Goal: Task Accomplishment & Management: Manage account settings

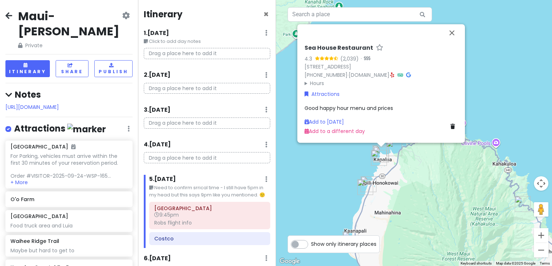
scroll to position [217, 0]
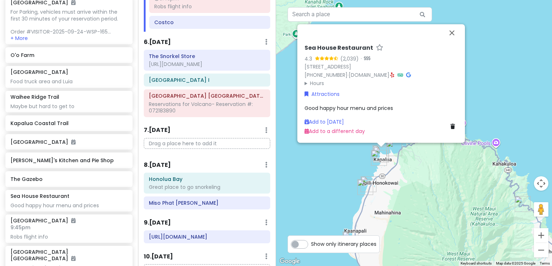
click at [523, 65] on div "Sea House Restaurant 4.3 (2,039) · [STREET_ADDRESS] [PHONE_NUMBER] · [DOMAIN_NA…" at bounding box center [414, 133] width 276 height 266
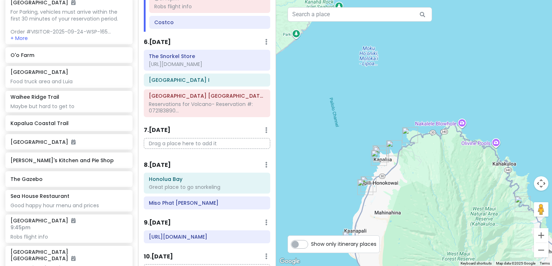
scroll to position [253, 0]
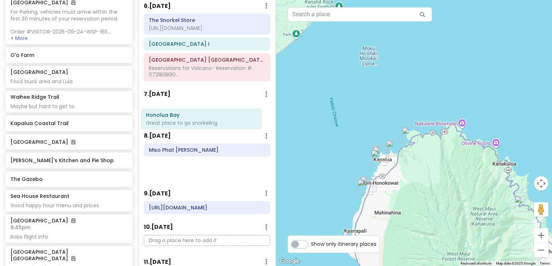
drag, startPoint x: 182, startPoint y: 160, endPoint x: 180, endPoint y: 119, distance: 40.5
click at [180, 119] on div "Itinerary × 1 . [DATE] Edit Day Notes Delete Day Click to add day notes Drag a …" at bounding box center [207, 133] width 138 height 266
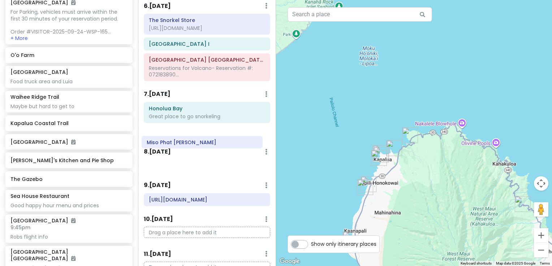
drag, startPoint x: 201, startPoint y: 165, endPoint x: 199, endPoint y: 145, distance: 20.7
click at [199, 145] on div "Itinerary × 1 . [DATE] Edit Day Notes Delete Day Click to add day notes Drag a …" at bounding box center [207, 133] width 138 height 266
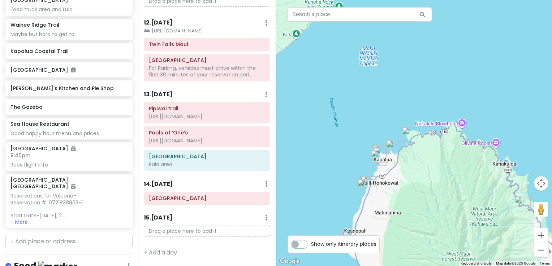
scroll to position [552, 0]
click at [38, 234] on input "text" at bounding box center [68, 241] width 127 height 14
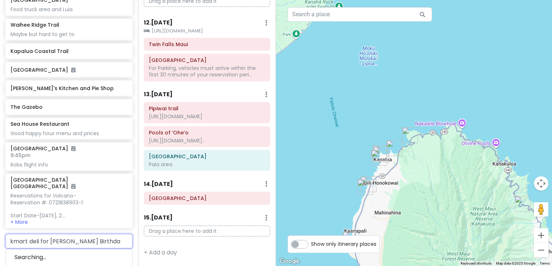
type input "kmart deli for [PERSON_NAME] Birthday"
click at [32, 249] on div "Add ' kmart deli for [PERSON_NAME] Birthday '" at bounding box center [69, 261] width 126 height 24
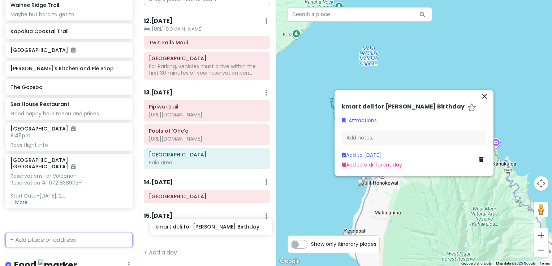
drag, startPoint x: 42, startPoint y: 216, endPoint x: 187, endPoint y: 230, distance: 145.5
click at [187, 230] on div "Maui-Kihei Trip Private Change Dates Make a Copy Delete Trip Give Feedback 💡 Su…" at bounding box center [276, 133] width 552 height 266
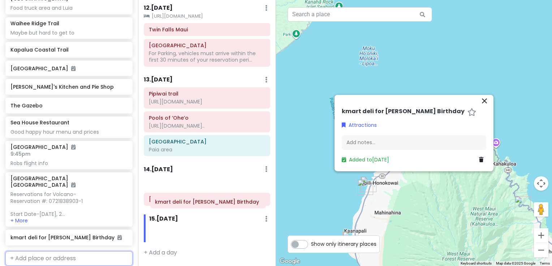
scroll to position [547, 0]
drag, startPoint x: 193, startPoint y: 234, endPoint x: 192, endPoint y: 200, distance: 34.3
click at [192, 200] on div "Itinerary × 1 . [DATE] Edit Day Notes Delete Day Click to add day notes Drag a …" at bounding box center [207, 133] width 138 height 266
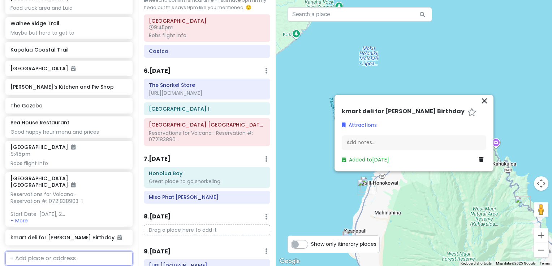
scroll to position [186, 0]
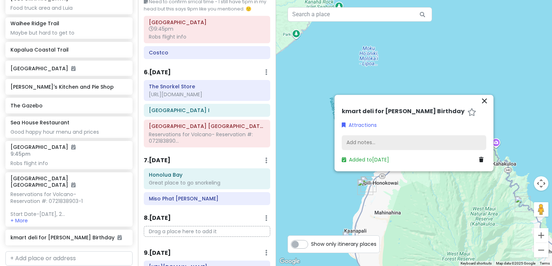
click at [375, 143] on div "Add notes..." at bounding box center [414, 142] width 144 height 15
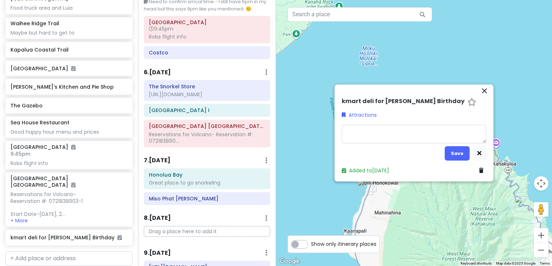
click at [361, 134] on textarea at bounding box center [414, 134] width 144 height 19
type textarea "x"
type textarea "a"
type textarea "x"
type textarea "an"
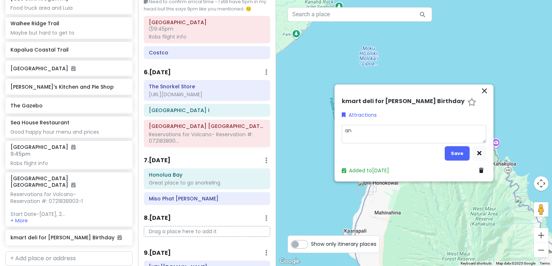
type textarea "x"
type textarea "any"
type textarea "x"
type textarea "anyt"
type textarea "x"
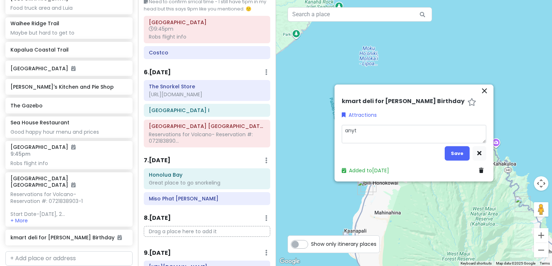
type textarea "anyth"
type textarea "x"
type textarea "anythi"
type textarea "x"
type textarea "anythin"
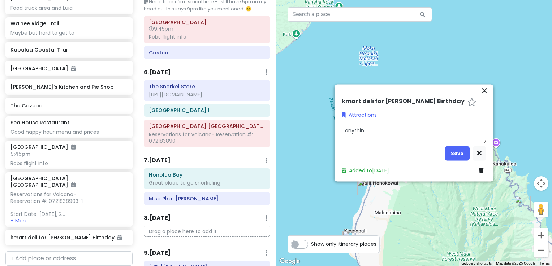
type textarea "x"
type textarea "anything"
type textarea "x"
type textarea "anything"
type textarea "x"
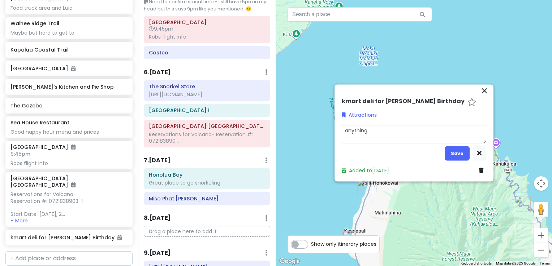
type textarea "anything o"
type textarea "x"
type textarea "anything on"
type textarea "x"
type textarea "anything on"
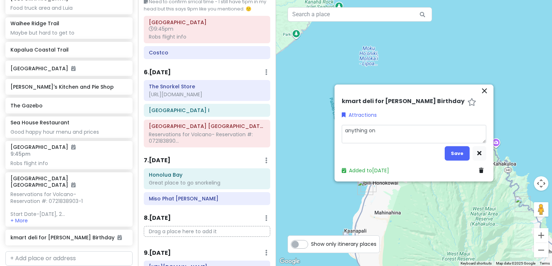
type textarea "x"
type textarea "anything on t"
type textarea "x"
type textarea "anything on th"
type textarea "x"
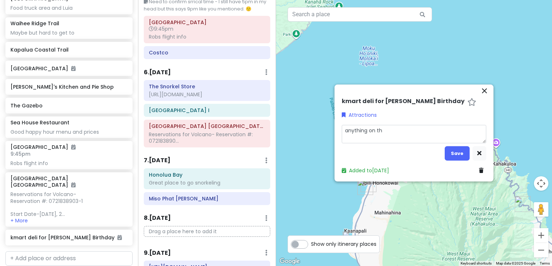
type textarea "anything on the"
type textarea "x"
type textarea "anything on the"
type textarea "x"
type textarea "anything on the m"
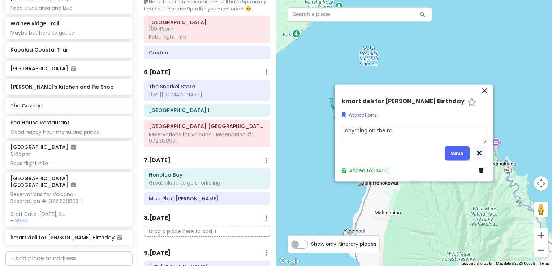
type textarea "x"
type textarea "anything on the me"
type textarea "x"
type textarea "anything on the men"
type textarea "x"
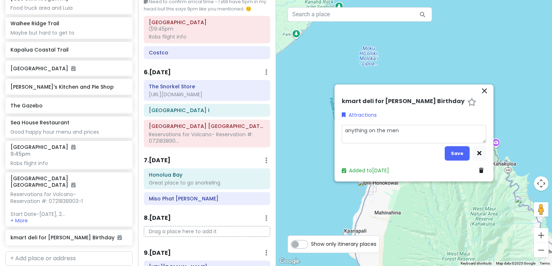
type textarea "anything on the menu"
type textarea "x"
type textarea "anything on the menu"
type textarea "x"
type textarea "anything on the menu i"
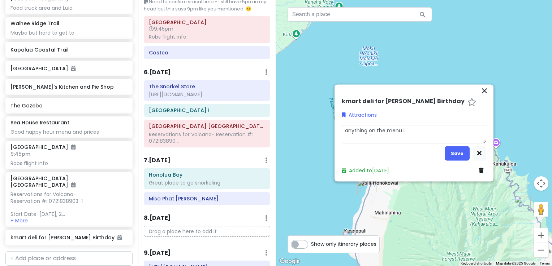
type textarea "x"
type textarea "anything on the menu is"
type textarea "x"
type textarea "anything on the menu is"
type textarea "x"
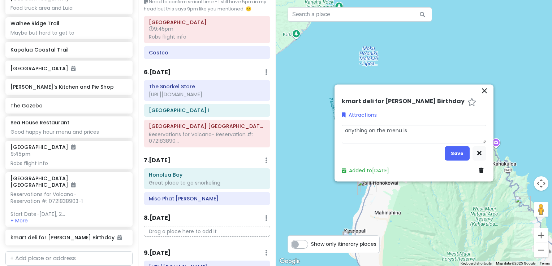
type textarea "anything on the menu is o"
type textarea "x"
type textarea "anything on the menu is on"
type textarea "x"
type textarea "anything on the menu is on"
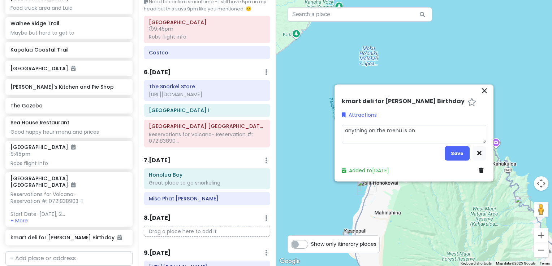
type textarea "x"
type textarea "anything on the menu is on m"
type textarea "x"
type textarea "anything on the menu is on me"
click at [456, 153] on button "Save" at bounding box center [456, 154] width 25 height 14
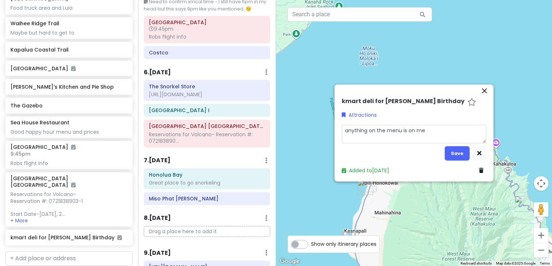
scroll to position [224, 0]
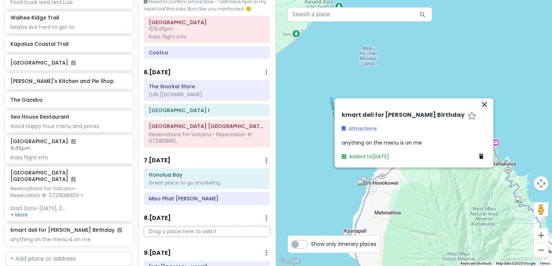
click at [505, 57] on div at bounding box center [414, 133] width 276 height 266
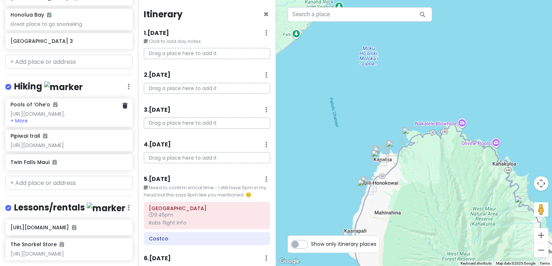
scroll to position [974, 0]
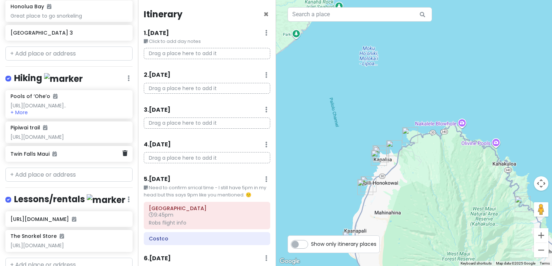
click at [39, 152] on h6 "Twin Falls Maui" at bounding box center [66, 154] width 112 height 6
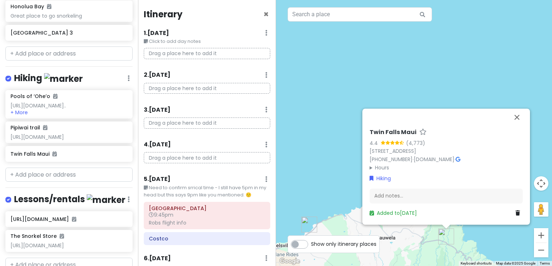
click at [466, 90] on div "Twin Falls Maui 4.4 (4,773) [STREET_ADDRESS] [PHONE_NUMBER] · [DOMAIN_NAME] · H…" at bounding box center [414, 133] width 276 height 266
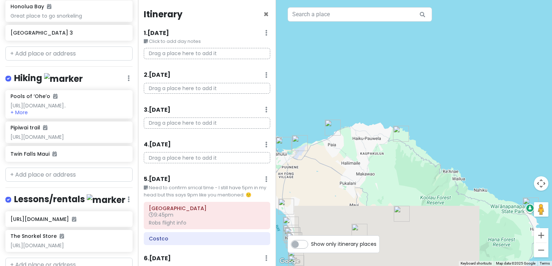
drag, startPoint x: 468, startPoint y: 207, endPoint x: 413, endPoint y: 127, distance: 97.4
click at [413, 127] on div at bounding box center [414, 133] width 276 height 266
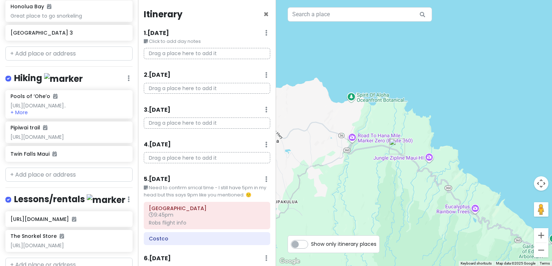
drag, startPoint x: 382, startPoint y: 164, endPoint x: 410, endPoint y: 179, distance: 32.0
click at [410, 179] on div at bounding box center [414, 133] width 276 height 266
click at [40, 157] on div "Twin Falls Maui" at bounding box center [68, 154] width 127 height 16
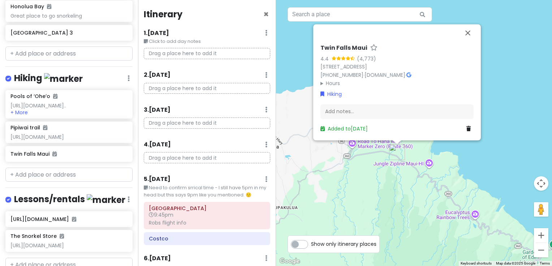
scroll to position [36, 0]
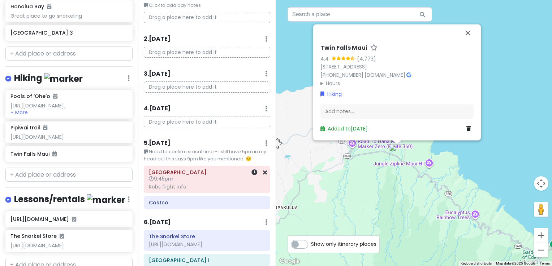
click at [189, 178] on h6 "9:45pm" at bounding box center [207, 179] width 116 height 6
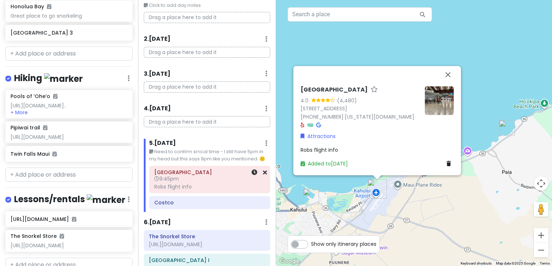
click at [181, 182] on h6 "9:45pm" at bounding box center [209, 179] width 111 height 6
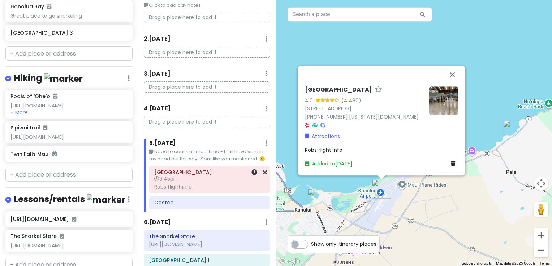
click at [181, 182] on h6 "9:45pm" at bounding box center [209, 179] width 111 height 6
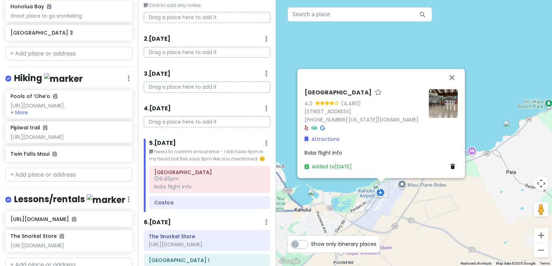
click at [362, 155] on div "Robs flight info" at bounding box center [380, 153] width 153 height 8
click at [333, 165] on link "Added to [DATE]" at bounding box center [327, 167] width 47 height 7
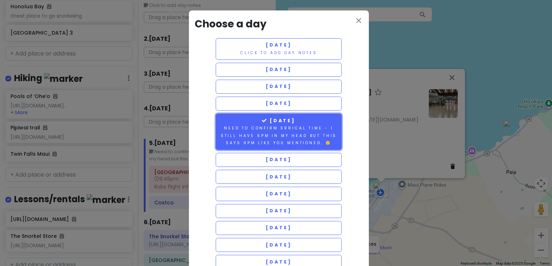
click at [325, 128] on small "Need to confirm srrical time - I still have 5pm in my head but this says 9pm li…" at bounding box center [279, 136] width 116 height 20
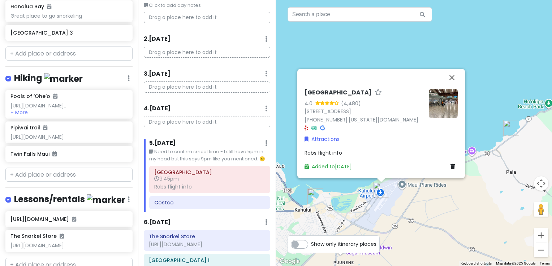
click at [333, 153] on span "Robs flight info" at bounding box center [323, 152] width 38 height 7
type textarea "x"
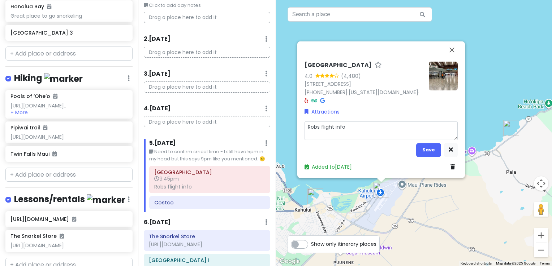
click at [346, 127] on textarea "Robs flight info" at bounding box center [380, 131] width 153 height 19
click at [331, 113] on div "[GEOGRAPHIC_DATA] 4.0 (4,480) [STREET_ADDRESS] [PHONE_NUMBER] · [US_STATE][DOMA…" at bounding box center [380, 116] width 159 height 115
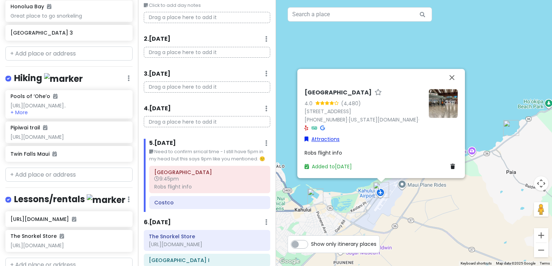
click at [327, 139] on link "Attractions" at bounding box center [321, 139] width 35 height 8
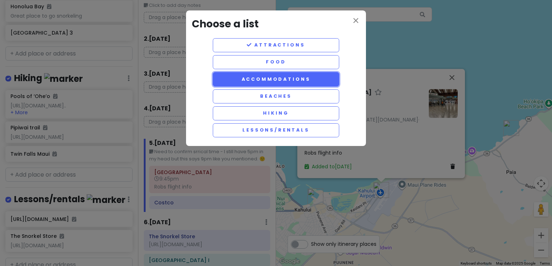
click at [283, 77] on button "Accommodations" at bounding box center [276, 79] width 126 height 14
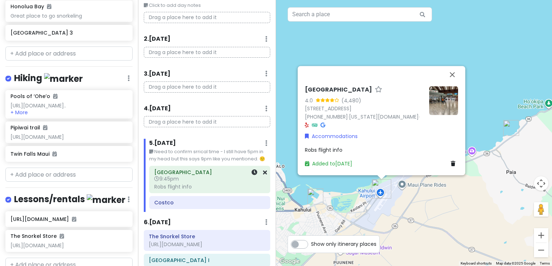
click at [170, 190] on div "Robs flight info" at bounding box center [209, 187] width 111 height 6
click at [251, 175] on icon at bounding box center [254, 173] width 6 height 6
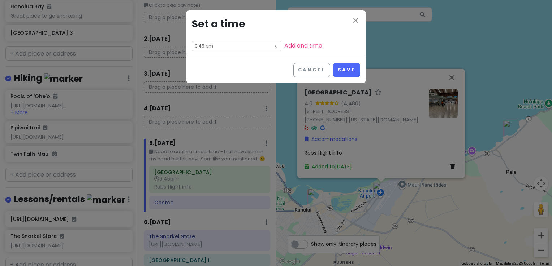
click at [272, 48] on icon at bounding box center [275, 46] width 7 height 8
click at [239, 48] on input "text" at bounding box center [237, 46] width 90 height 10
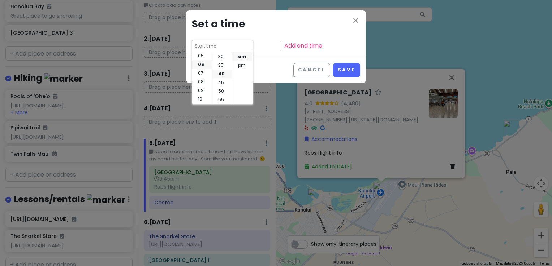
scroll to position [38, 0]
click at [203, 61] on li "05" at bounding box center [202, 62] width 20 height 9
type input "5:40 am"
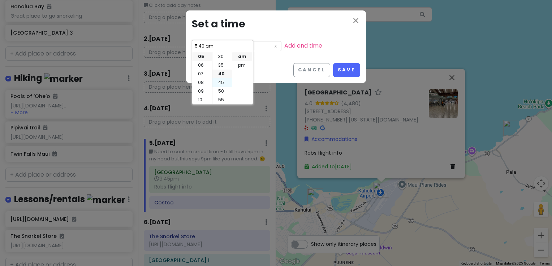
click at [220, 82] on li "45" at bounding box center [221, 82] width 19 height 9
type input "5:45 am"
click at [238, 62] on li "pm" at bounding box center [242, 65] width 20 height 9
type input "5:45 pm"
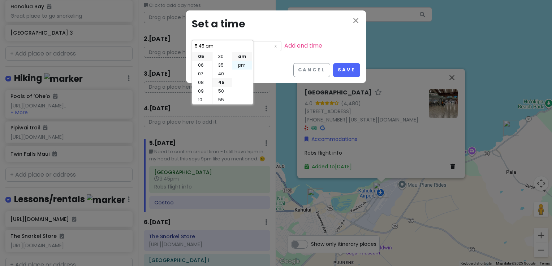
type input "5:45 pm"
click at [222, 66] on li "05" at bounding box center [221, 65] width 19 height 9
type input "5:05 pm"
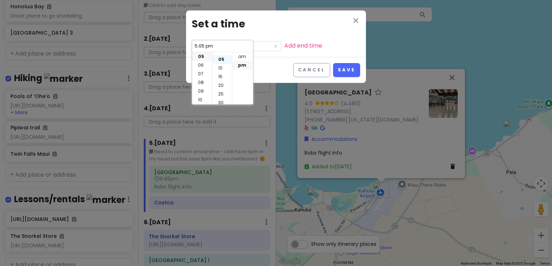
scroll to position [9, 0]
click at [221, 65] on li "10" at bounding box center [221, 65] width 19 height 9
type input "5:10 pm"
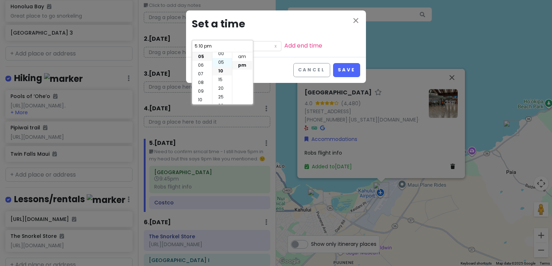
click at [220, 61] on li "05" at bounding box center [221, 62] width 19 height 9
type input "5:05 pm"
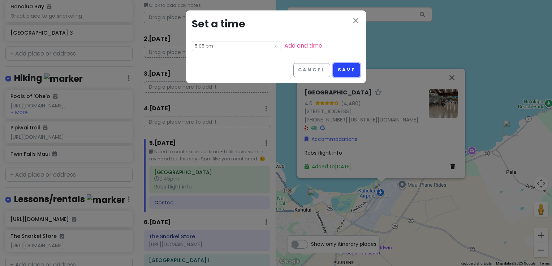
click at [353, 71] on button "Save" at bounding box center [346, 70] width 27 height 14
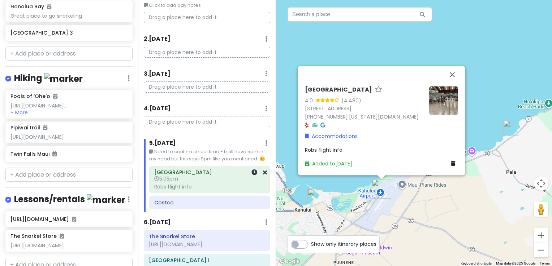
click at [174, 183] on span "5:05pm" at bounding box center [166, 178] width 24 height 7
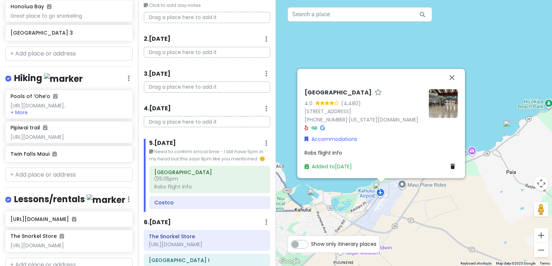
click at [194, 149] on small "Need to confirm srrical time - I still have 5pm in my head but this says 9pm li…" at bounding box center [209, 155] width 121 height 15
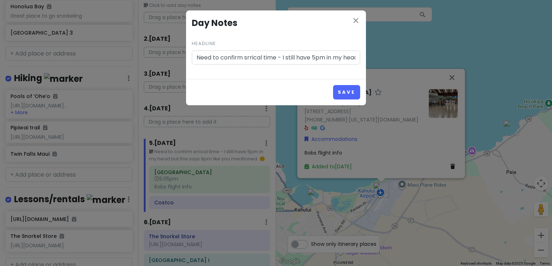
click at [256, 60] on input "Need to confirm srrical time - I still have 5pm in my head but this says 9pm li…" at bounding box center [276, 58] width 168 height 14
drag, startPoint x: 250, startPoint y: 59, endPoint x: 344, endPoint y: 84, distance: 97.0
click at [344, 84] on div "Save" at bounding box center [276, 92] width 180 height 26
click at [357, 24] on icon "close" at bounding box center [355, 20] width 9 height 9
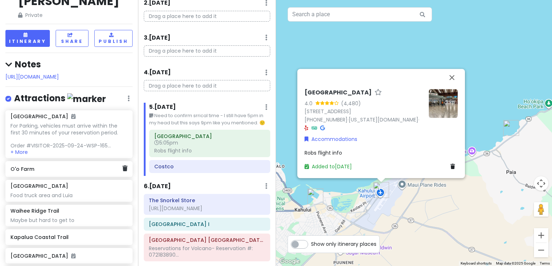
scroll to position [0, 0]
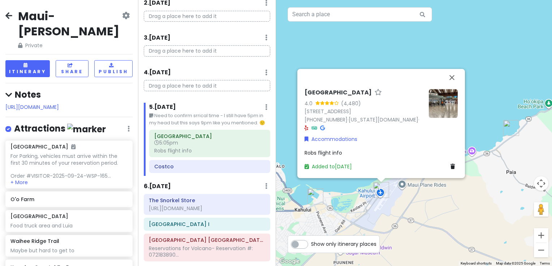
click at [9, 91] on icon at bounding box center [8, 95] width 6 height 8
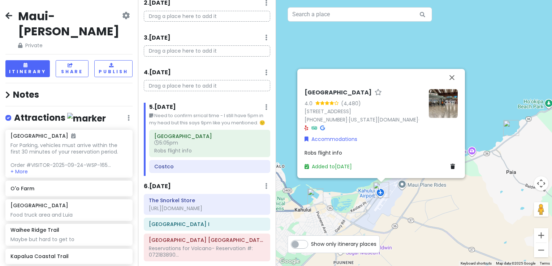
click at [9, 91] on icon at bounding box center [7, 95] width 5 height 8
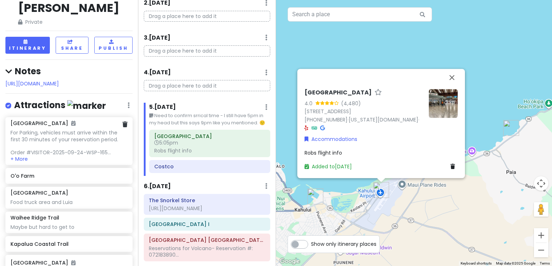
scroll to position [36, 0]
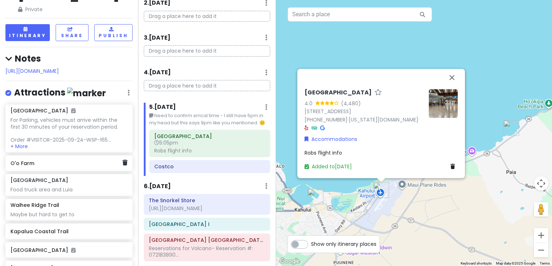
click at [27, 160] on h6 "O'o Farm" at bounding box center [66, 163] width 112 height 6
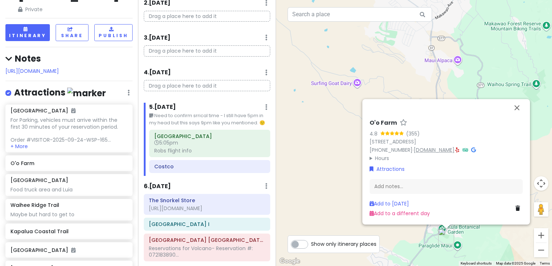
click at [424, 150] on link "[DOMAIN_NAME]" at bounding box center [433, 150] width 41 height 7
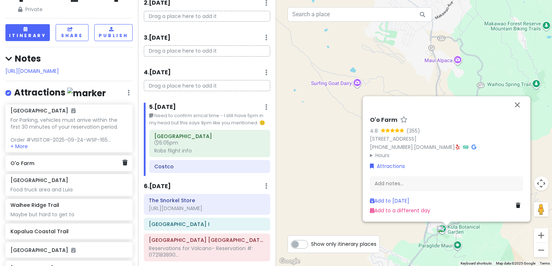
click at [52, 162] on div "O'o Farm" at bounding box center [68, 164] width 127 height 16
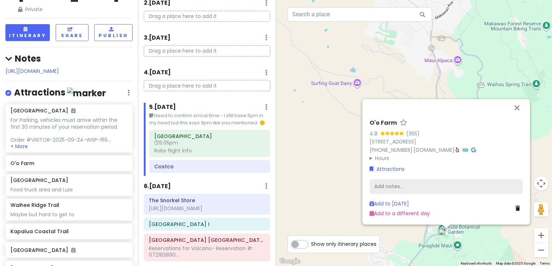
click at [411, 183] on div "Add notes..." at bounding box center [445, 186] width 153 height 15
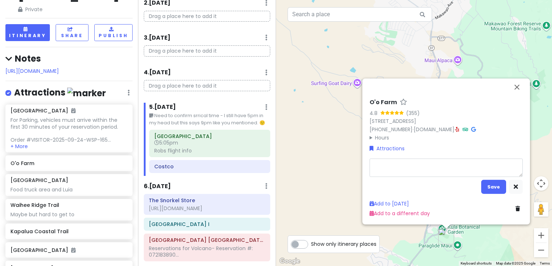
type textarea "x"
type textarea "I"
type textarea "x"
type textarea "Im"
type textarea "x"
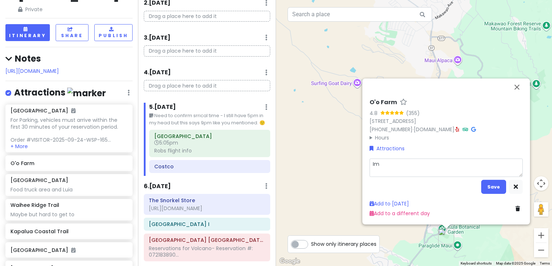
type textarea "Im n"
type textarea "x"
type textarea "Im no"
type textarea "x"
type textarea "Im not"
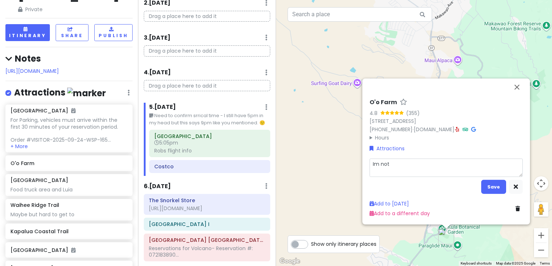
type textarea "x"
type textarea "Im not"
type textarea "x"
type textarea "Im not s"
type textarea "x"
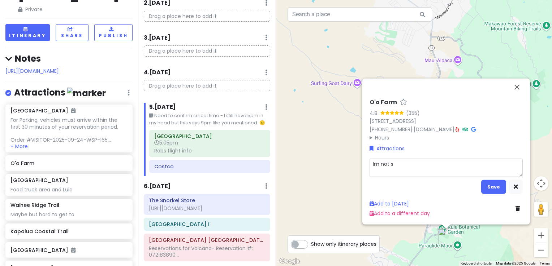
type textarea "Im not su"
type textarea "x"
type textarea "Im not sur"
type textarea "x"
type textarea "Im not sure"
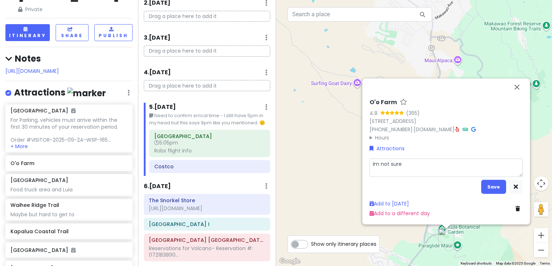
type textarea "x"
type textarea "Im not sure"
type textarea "x"
type textarea "Im not sure h"
type textarea "x"
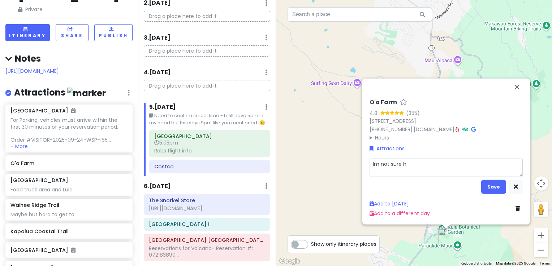
type textarea "Im not sure ho"
type textarea "x"
type textarea "Im not sure how"
type textarea "x"
type textarea "Im not sure how"
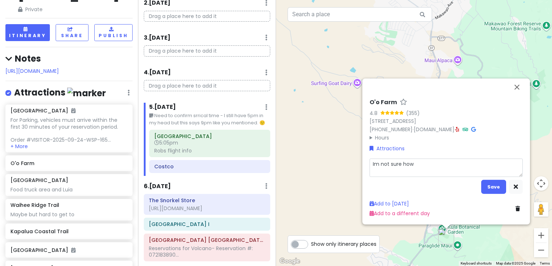
type textarea "x"
type textarea "Im not sure how"
type textarea "x"
type textarea "Im not sure ho"
type textarea "x"
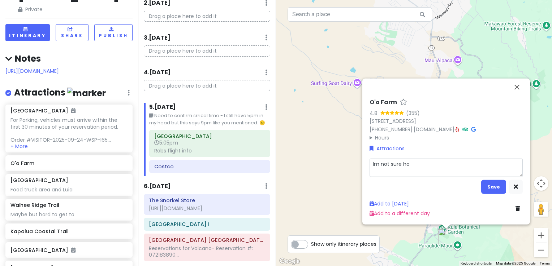
type textarea "Im not sure h"
type textarea "x"
type textarea "Im not sure"
type textarea "x"
type textarea "Im not sure"
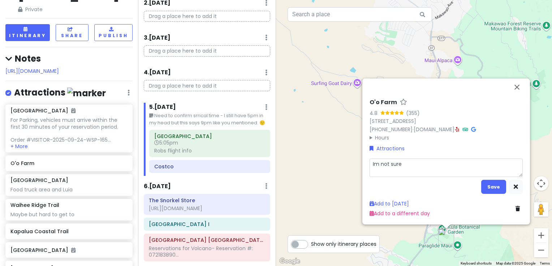
type textarea "x"
type textarea "Im not sur"
type textarea "x"
type textarea "Im not su"
type textarea "x"
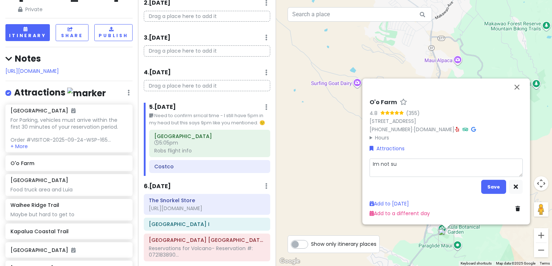
type textarea "Im not s"
type textarea "x"
type textarea "Im not"
type textarea "x"
type textarea "Im not"
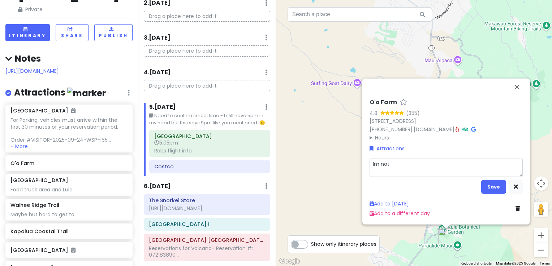
type textarea "x"
type textarea "Im no"
type textarea "x"
type textarea "Im n"
type textarea "x"
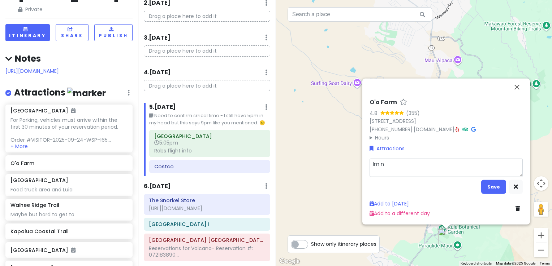
type textarea "Im"
type textarea "x"
type textarea "Im"
type textarea "x"
type textarea "I"
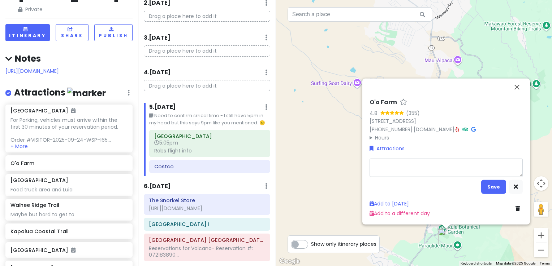
type textarea "x"
type textarea "R"
type textarea "x"
type textarea "Ra"
type textarea "x"
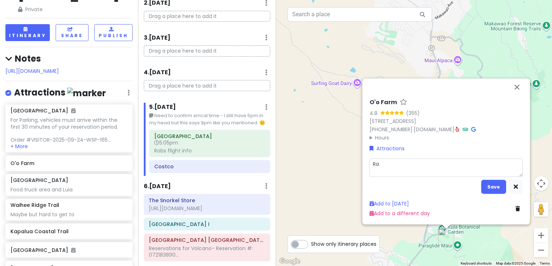
type textarea "Rat"
type textarea "x"
type textarea "[PERSON_NAME]"
type textarea "x"
type textarea "[PERSON_NAME]"
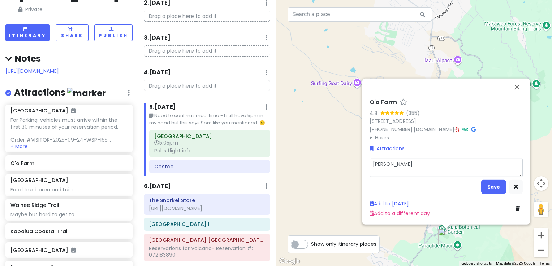
type textarea "x"
type textarea "Rather"
type textarea "x"
type textarea "Rather"
type textarea "x"
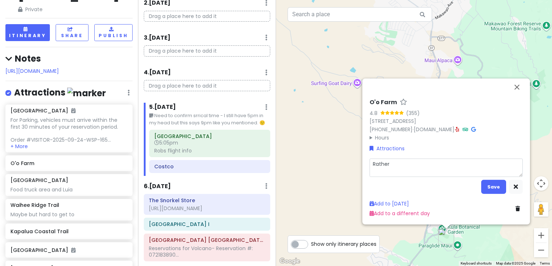
type textarea "Rather f"
type textarea "x"
type textarea "Rather fi"
type textarea "x"
type textarea "Rather fin"
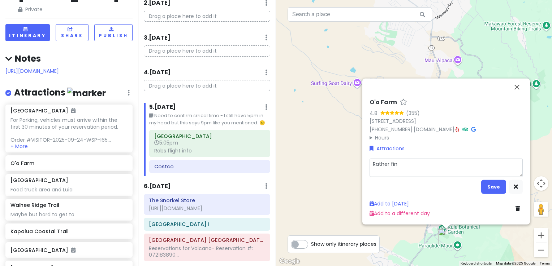
type textarea "x"
type textarea "Rather find"
type textarea "x"
type textarea "Rather find"
type textarea "x"
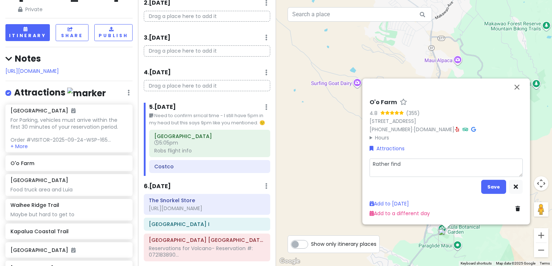
type textarea "Rather find a"
type textarea "x"
type textarea "Rather find a"
type textarea "x"
type textarea "Rather find a f"
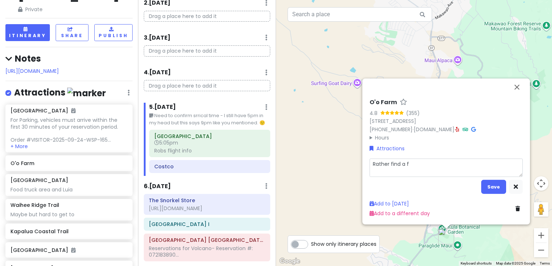
type textarea "x"
type textarea "Rather find a fa"
type textarea "x"
type textarea "Rather find a far"
type textarea "x"
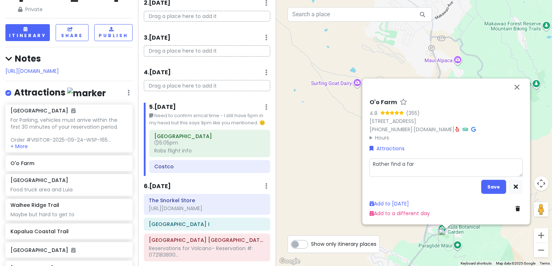
type textarea "Rather find a farm"
type textarea "x"
type textarea "Rather find a farm"
type textarea "x"
type textarea "Rather find a farm w"
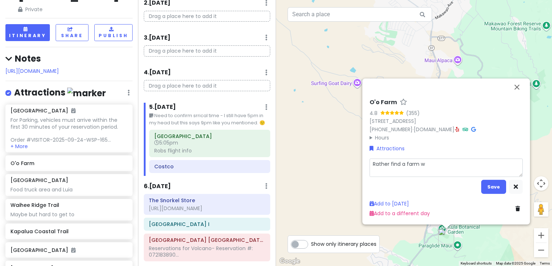
type textarea "x"
type textarea "Rather find a farm we"
type textarea "x"
type textarea "Rather find a farm we"
type textarea "x"
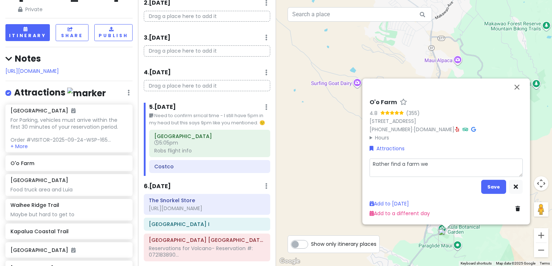
type textarea "Rather find a farm we c"
type textarea "x"
type textarea "Rather find a farm we ca"
type textarea "x"
type textarea "Rather find a farm we can"
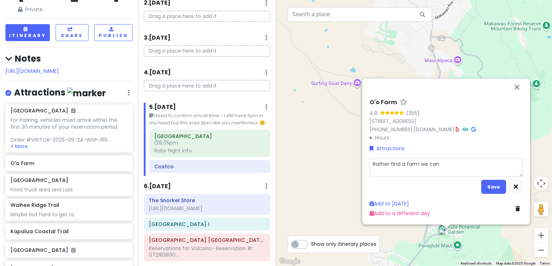
type textarea "x"
type textarea "Rather find a farm we can s"
type textarea "x"
type textarea "Rather find a farm we can sh"
type textarea "x"
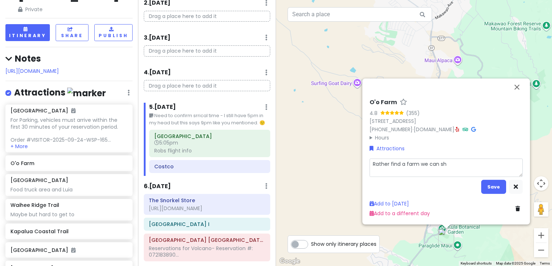
type textarea "Rather find a farm we can sho"
type textarea "x"
type textarea "Rather find a farm we can shop"
type textarea "x"
type textarea "Rather find a farm we can shop"
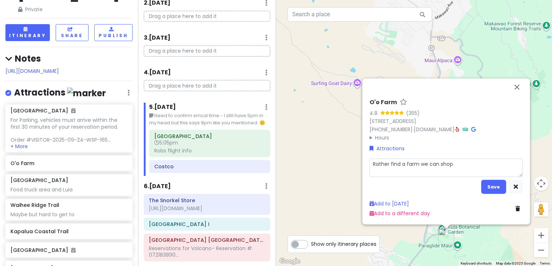
type textarea "x"
type textarea "Rather find a farm we can shop y"
type textarea "x"
type textarea "Rather find a farm we can shop yu"
type textarea "x"
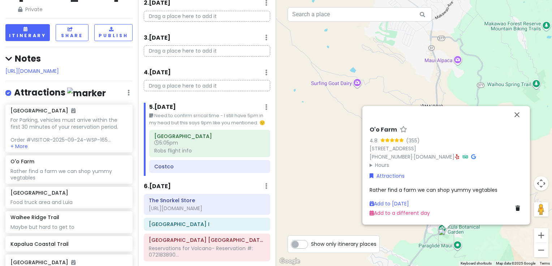
click at [439, 192] on span "Rather find a farm we can shop yummy vegtables" at bounding box center [433, 190] width 128 height 7
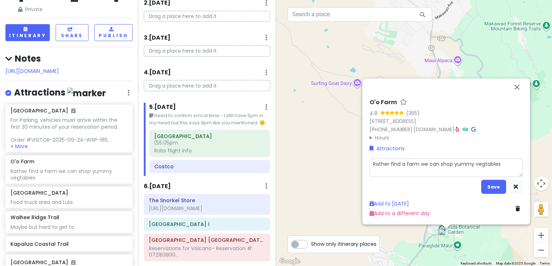
click at [451, 168] on textarea "Rather find a farm we can shop yummy vegtables" at bounding box center [445, 167] width 153 height 19
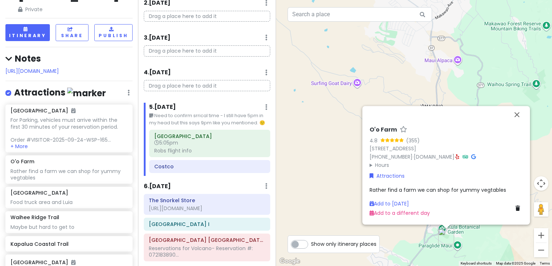
click at [490, 192] on span "Rather find a farm we can shop for yummy vegtables" at bounding box center [437, 190] width 136 height 7
click at [486, 192] on span "Rather find a farm we can shop for yummy vegtables" at bounding box center [437, 190] width 136 height 7
click at [485, 190] on span "Rather find a farm we can shop for yummy vegtables" at bounding box center [437, 190] width 136 height 7
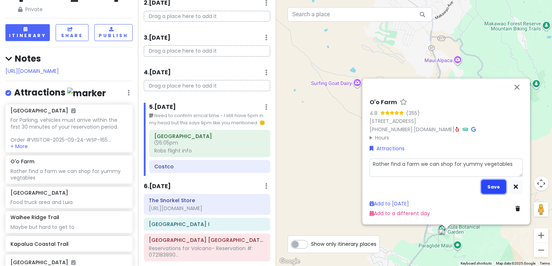
click at [497, 187] on button "Save" at bounding box center [493, 187] width 25 height 14
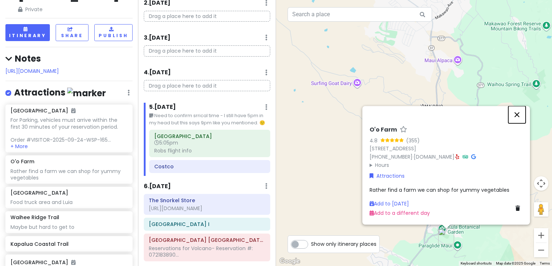
click at [514, 116] on button "Close" at bounding box center [516, 114] width 17 height 17
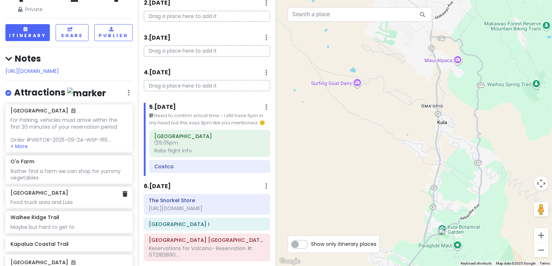
click at [18, 190] on h6 "[GEOGRAPHIC_DATA]" at bounding box center [39, 193] width 58 height 6
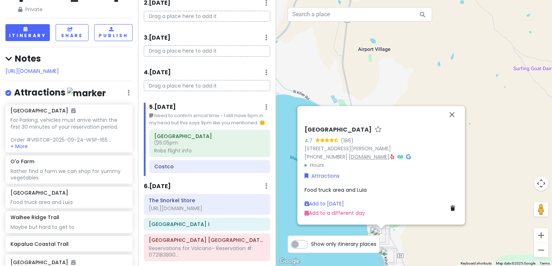
click at [370, 157] on link "[DOMAIN_NAME]" at bounding box center [368, 156] width 41 height 7
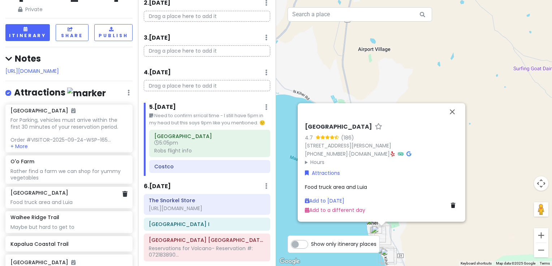
click at [53, 190] on div "[GEOGRAPHIC_DATA] Food truck area and Luia" at bounding box center [68, 198] width 117 height 16
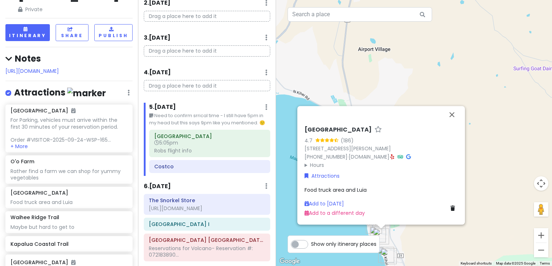
click at [334, 190] on span "Food truck area and Luia" at bounding box center [335, 190] width 62 height 7
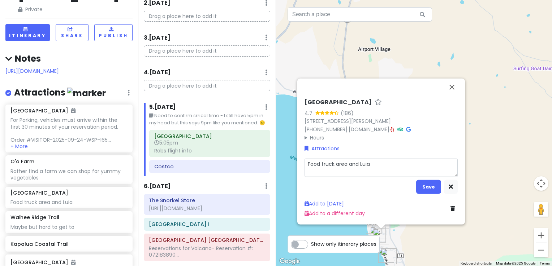
click at [371, 166] on textarea "Food truck area and Luia" at bounding box center [380, 167] width 153 height 19
click at [308, 164] on textarea "Food truck area and Luia [URL][DOMAIN_NAME]" at bounding box center [380, 167] width 153 height 19
click at [308, 173] on textarea "Food truck area and Luia [URL][DOMAIN_NAME]" at bounding box center [380, 167] width 153 height 19
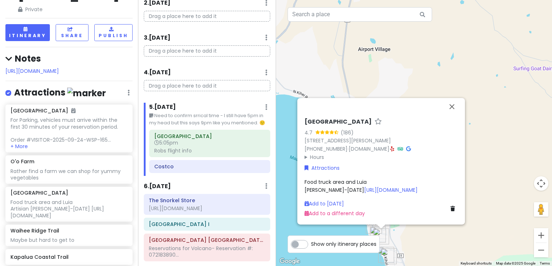
click at [373, 182] on div "Food truck area and Luia Artisian [PERSON_NAME]-[DATE] [URL][DOMAIN_NAME]" at bounding box center [380, 186] width 153 height 16
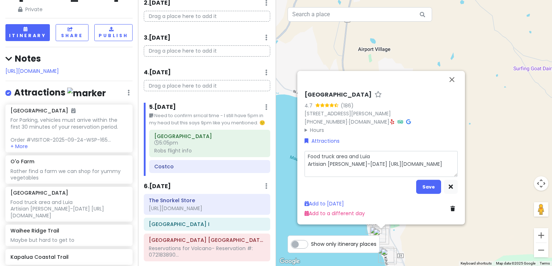
click at [374, 168] on textarea "Food truck area and Luia Artisian [PERSON_NAME]-[DATE] [URL][DOMAIN_NAME]" at bounding box center [380, 164] width 153 height 26
click at [396, 165] on textarea "Food truck area and Luia Artisian [PERSON_NAME]-[DATE] 9am-[URL][DOMAIN_NAME]" at bounding box center [380, 164] width 153 height 26
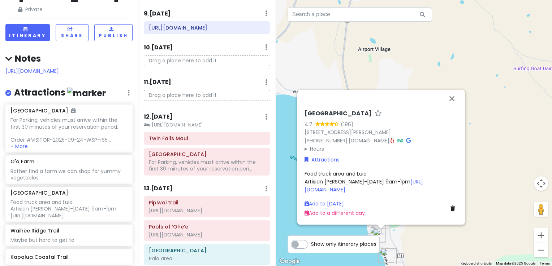
scroll to position [433, 0]
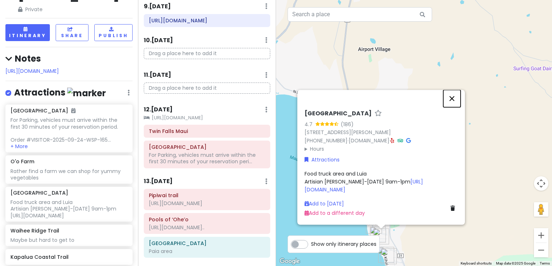
click at [453, 100] on button "Close" at bounding box center [451, 98] width 17 height 17
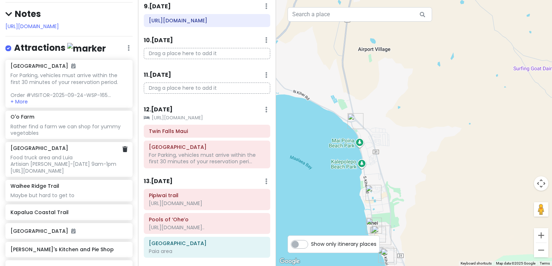
scroll to position [108, 0]
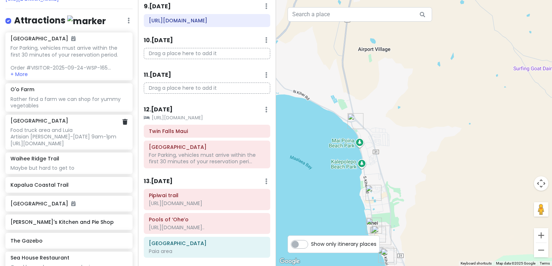
click at [44, 127] on div "Food truck area and Luia Artisian [PERSON_NAME]-[DATE] 9am-1pm [URL][DOMAIN_NAM…" at bounding box center [68, 137] width 117 height 20
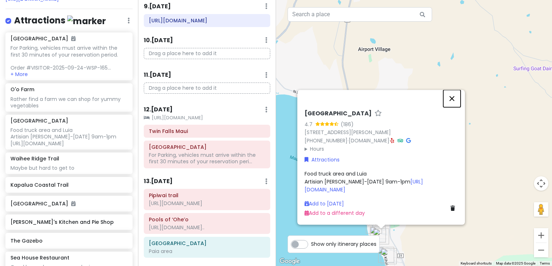
click at [454, 101] on button "Close" at bounding box center [451, 98] width 17 height 17
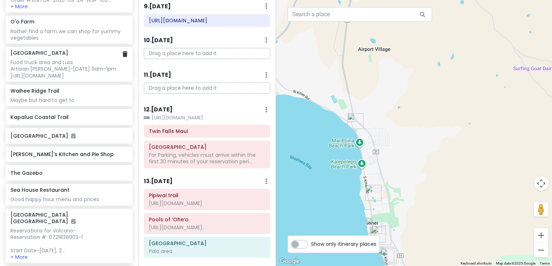
scroll to position [181, 0]
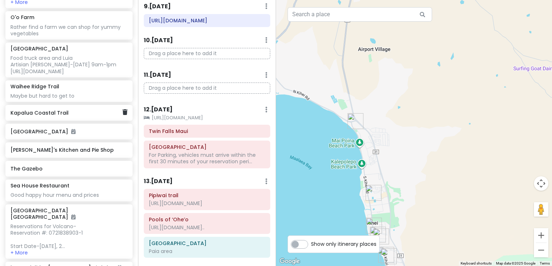
click at [49, 116] on div "Kapalua Coastal Trail" at bounding box center [66, 113] width 112 height 10
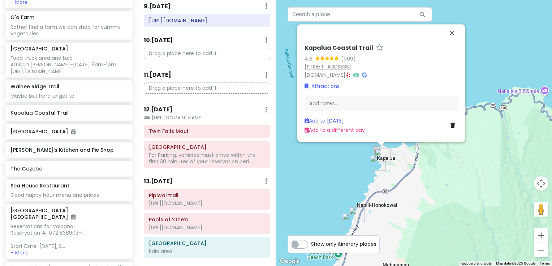
click at [351, 68] on link "[STREET_ADDRESS]" at bounding box center [327, 67] width 47 height 7
